Goal: Information Seeking & Learning: Learn about a topic

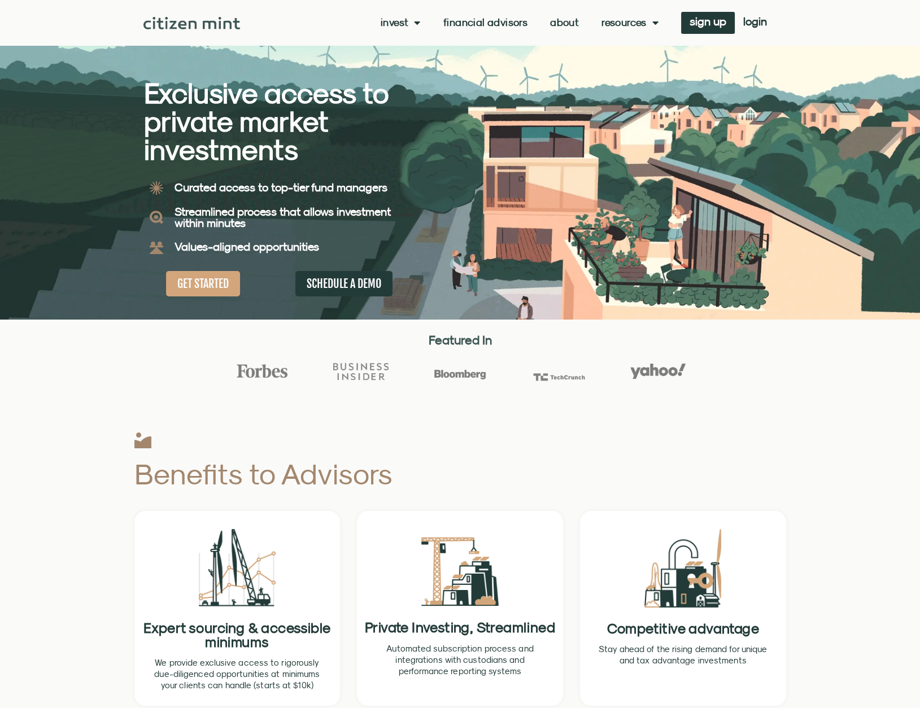
click at [566, 21] on link "About" at bounding box center [564, 22] width 29 height 11
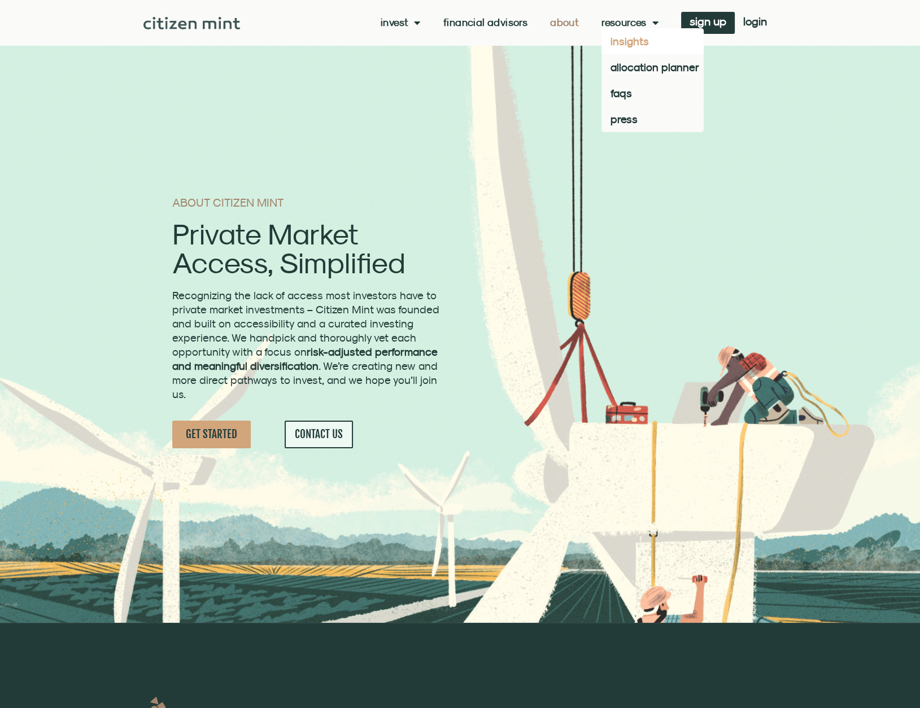
click at [624, 44] on link "insights" at bounding box center [652, 41] width 102 height 26
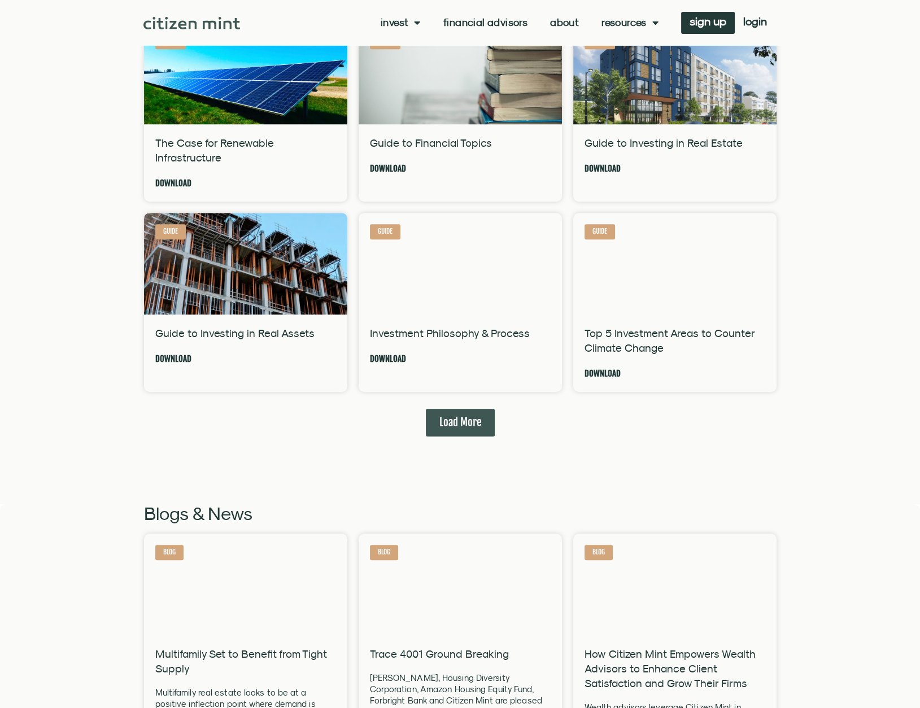
scroll to position [847, 0]
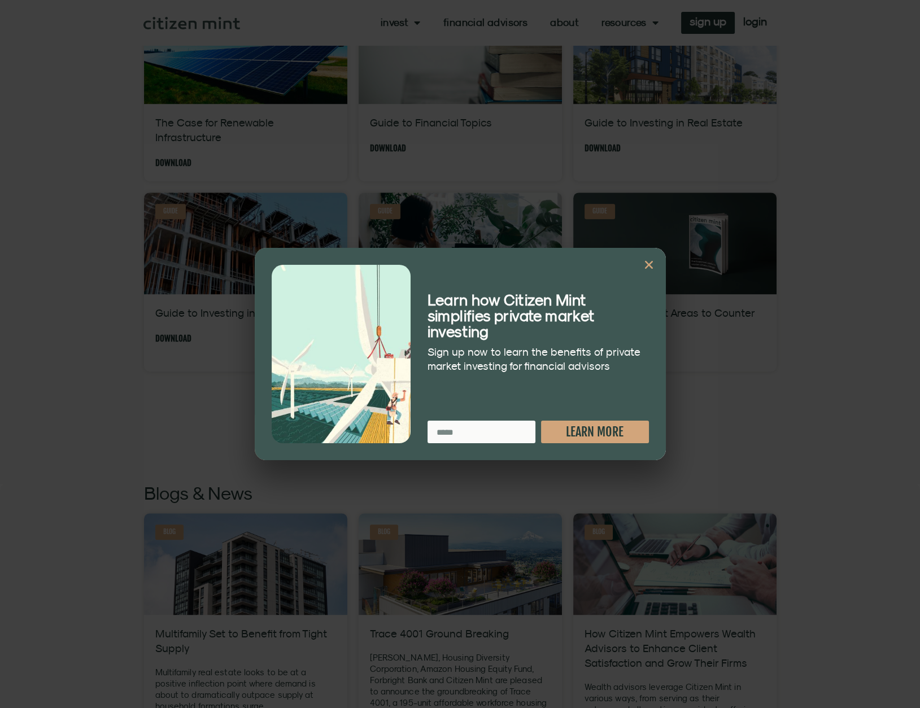
click at [640, 265] on div "Learn how Citizen Mint simplifies private market investing Sign up now to learn…" at bounding box center [538, 354] width 233 height 190
click at [643, 264] on icon "Close" at bounding box center [648, 264] width 11 height 11
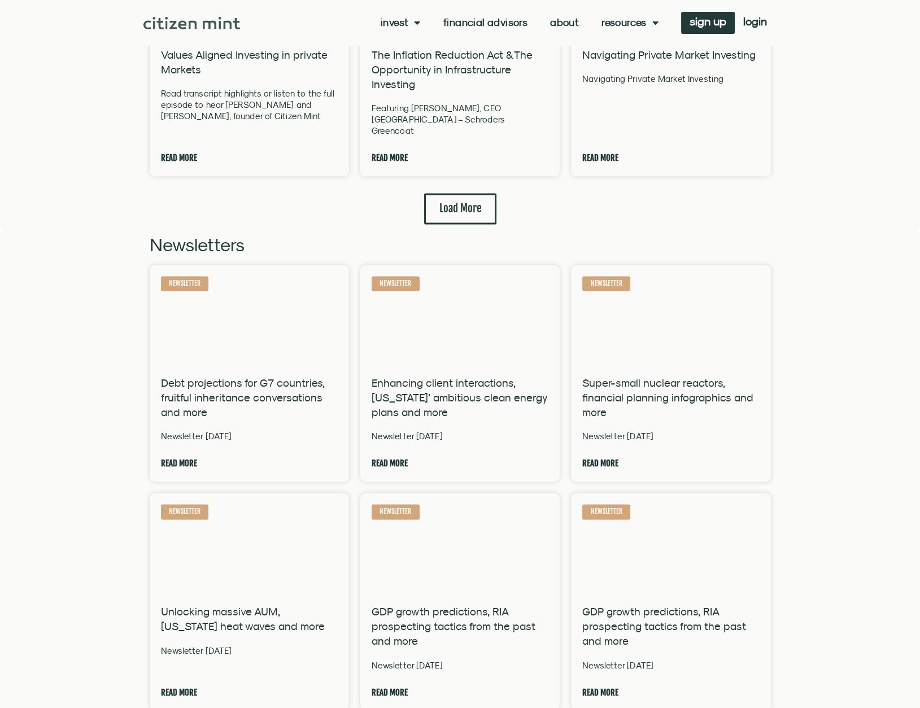
scroll to position [2540, 0]
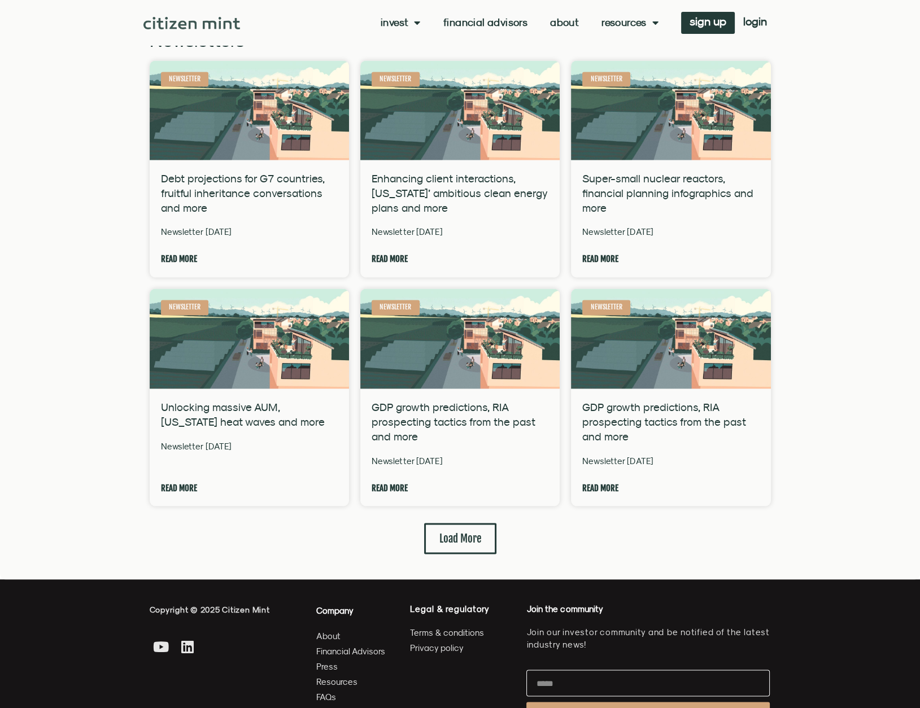
click at [319, 628] on span "About" at bounding box center [328, 635] width 24 height 14
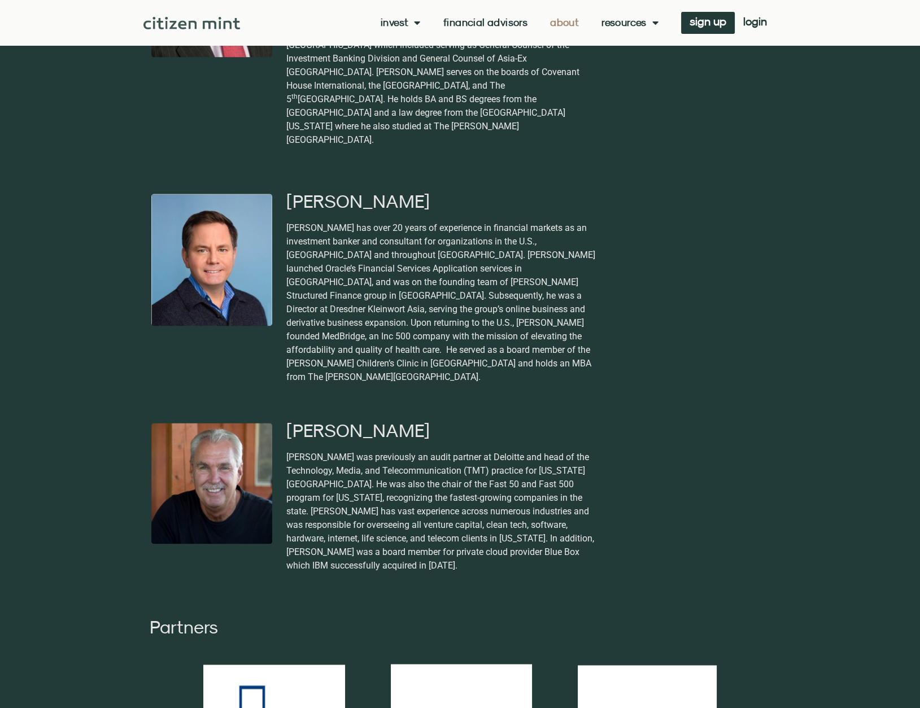
scroll to position [2202, 0]
